Goal: Task Accomplishment & Management: Manage account settings

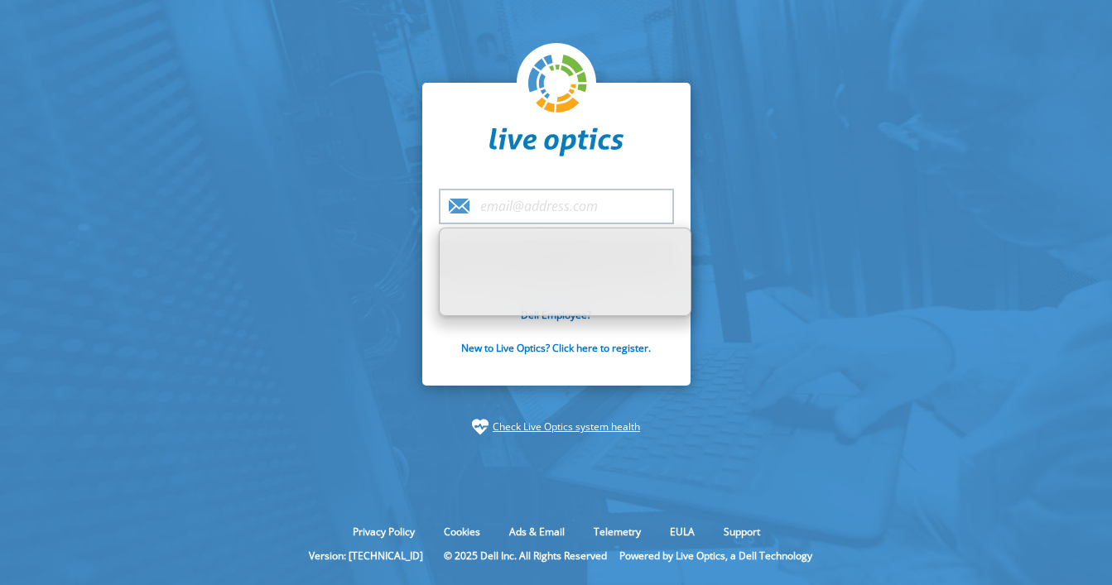
click at [566, 197] on input "email" at bounding box center [556, 207] width 235 height 36
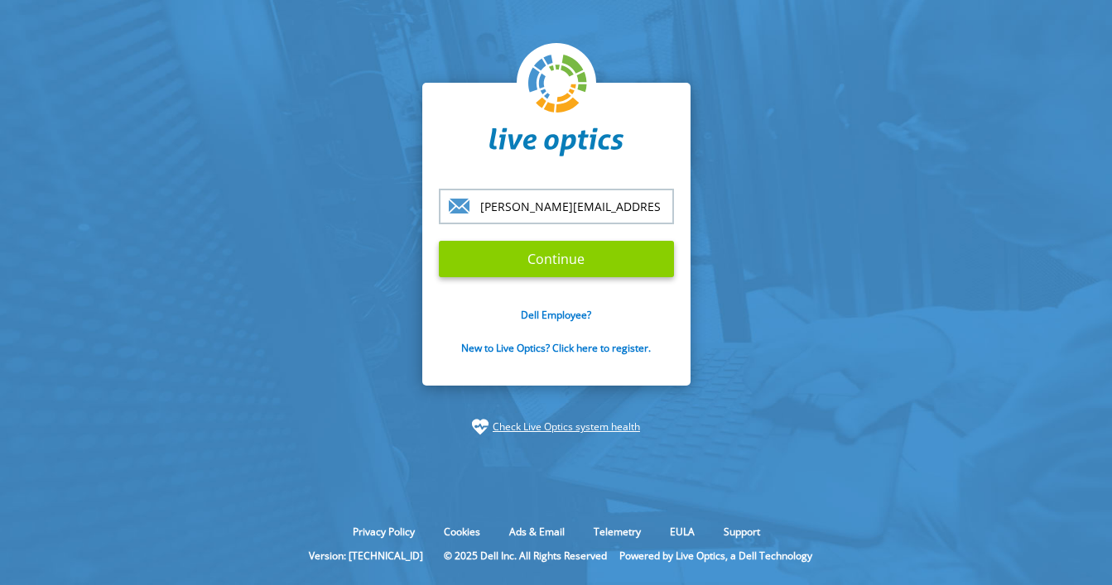
click at [569, 262] on input "Continue" at bounding box center [556, 259] width 235 height 36
click at [550, 261] on input "Continue" at bounding box center [556, 259] width 235 height 36
drag, startPoint x: 612, startPoint y: 209, endPoint x: 114, endPoint y: 170, distance: 499.8
click at [114, 170] on section "s.vieregge@profi-ag.de Continue Dell Employee? New to Live Optics? Click here t…" at bounding box center [556, 259] width 1112 height 518
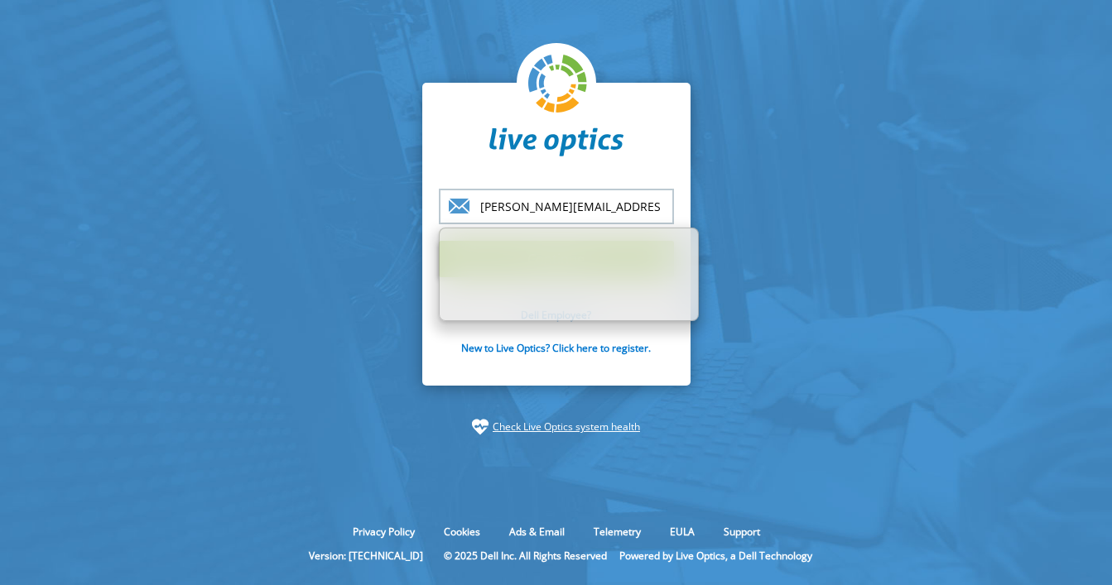
drag, startPoint x: 617, startPoint y: 215, endPoint x: 263, endPoint y: 191, distance: 355.0
click at [260, 212] on section "s.vieregge@profi-ag.de Continue Dell Employee? New to Live Optics? Click here t…" at bounding box center [556, 259] width 1112 height 518
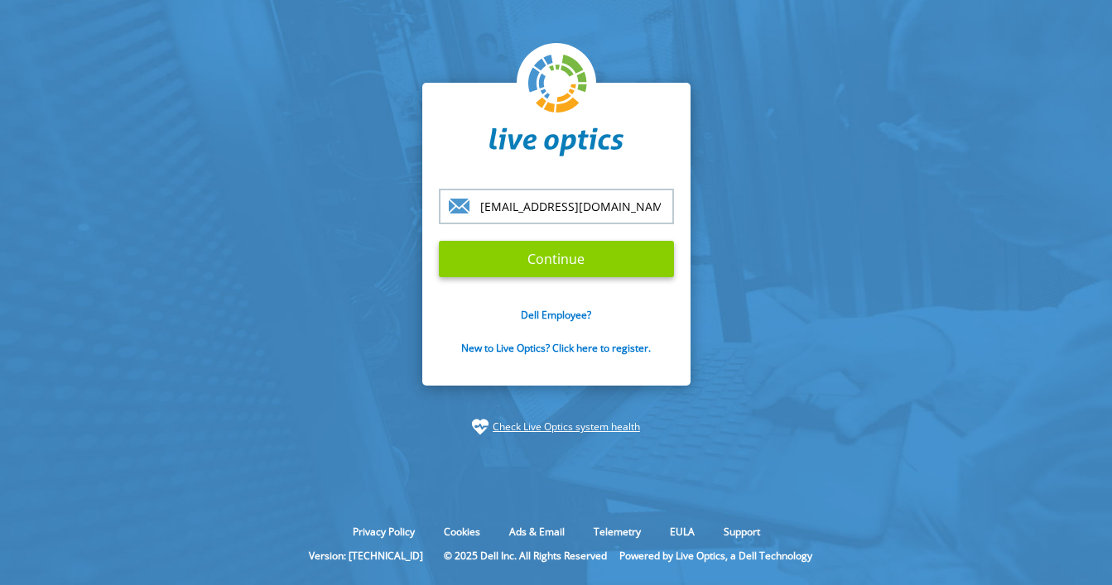
type input "[EMAIL_ADDRESS][DOMAIN_NAME]"
click at [540, 270] on input "Continue" at bounding box center [556, 259] width 235 height 36
click at [563, 264] on input "Continue" at bounding box center [556, 259] width 235 height 36
type input "[EMAIL_ADDRESS][DOMAIN_NAME]"
click at [439, 241] on input "Continue" at bounding box center [556, 259] width 235 height 36
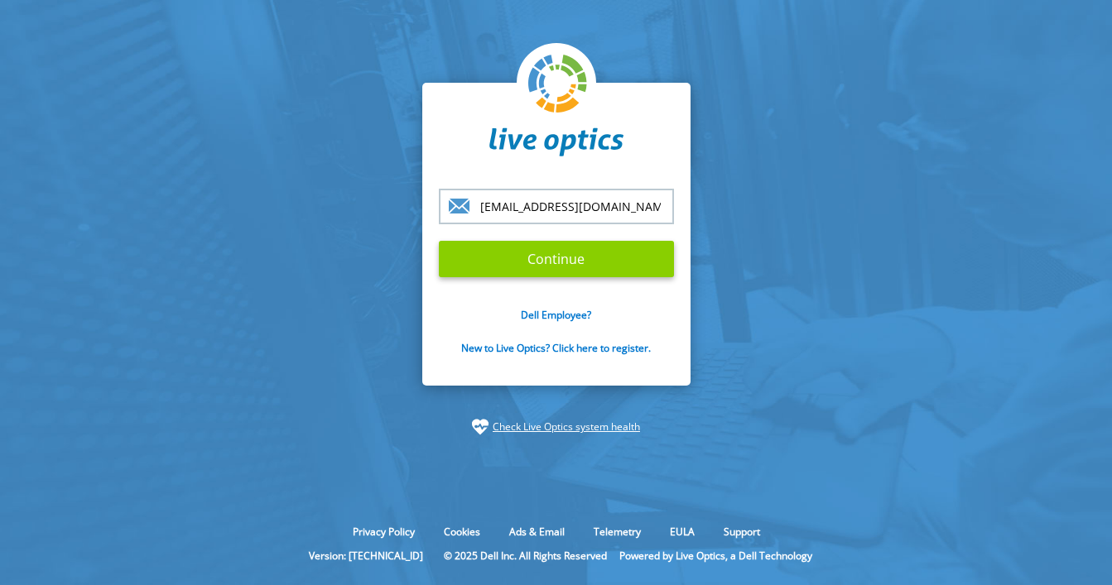
click at [578, 256] on input "Continue" at bounding box center [556, 259] width 235 height 36
